Goal: Navigation & Orientation: Find specific page/section

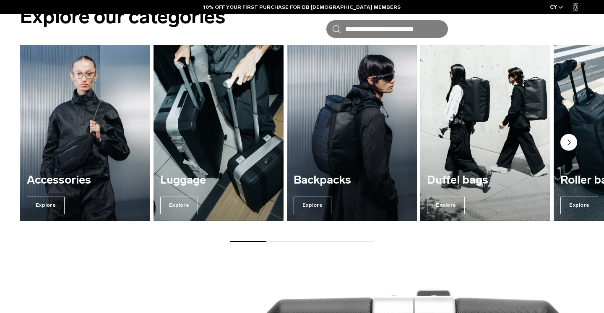
scroll to position [357, 0]
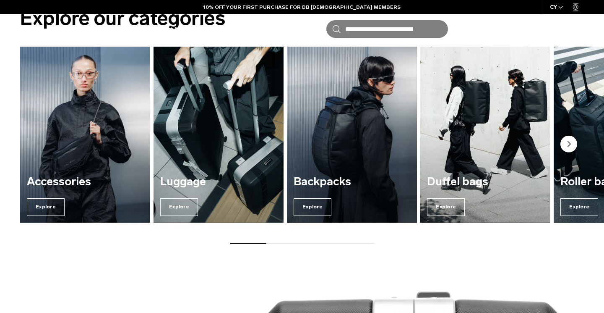
click at [112, 140] on img "1 / 7" at bounding box center [85, 134] width 134 height 181
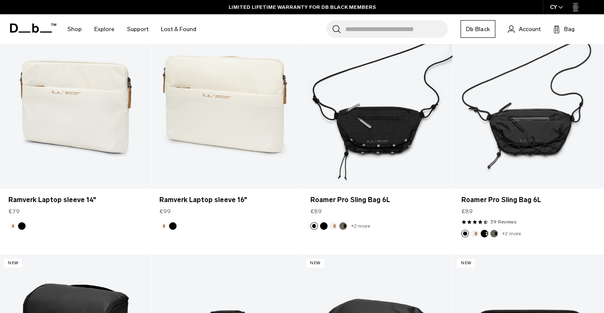
scroll to position [864, 0]
